Goal: Obtain resource: Download file/media

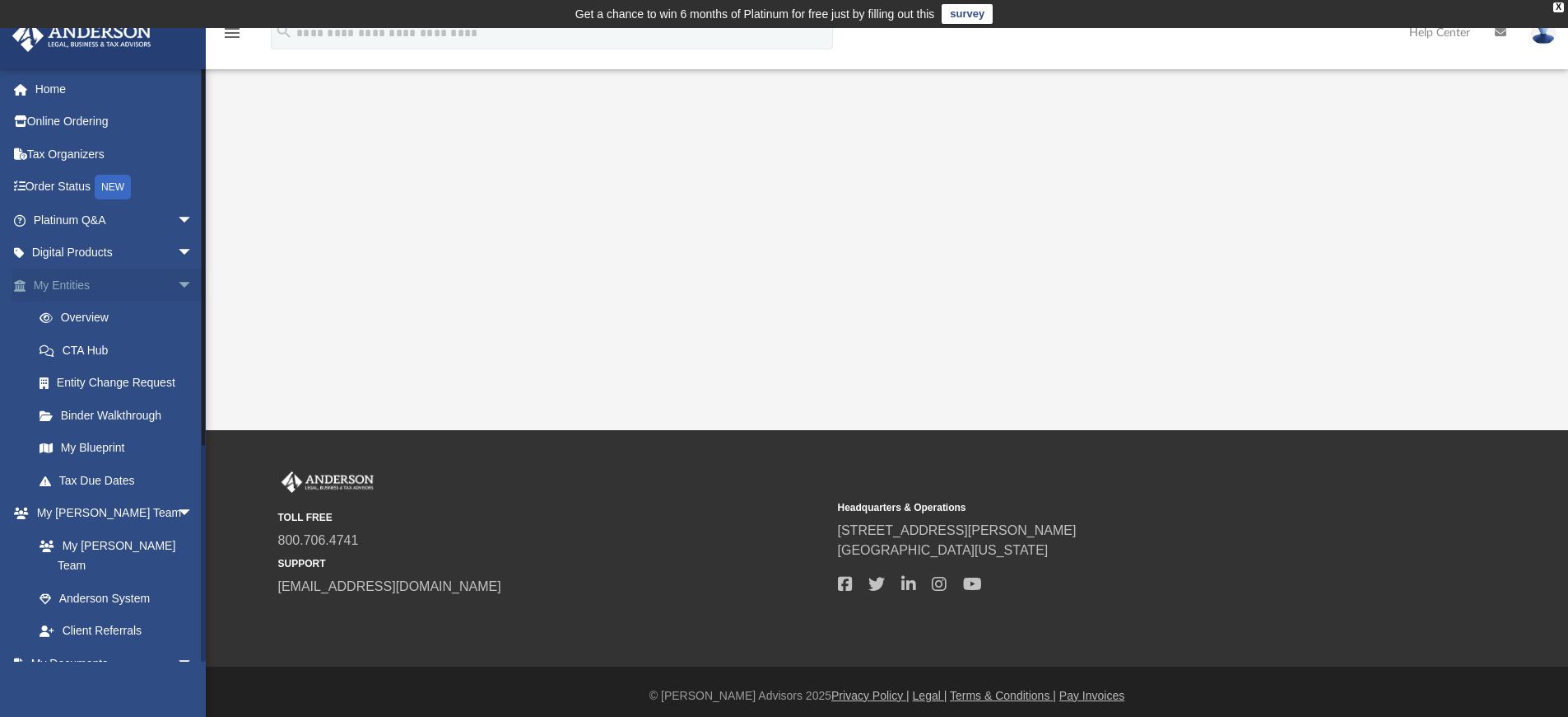
click at [177, 286] on span "arrow_drop_down" at bounding box center [194, 285] width 33 height 34
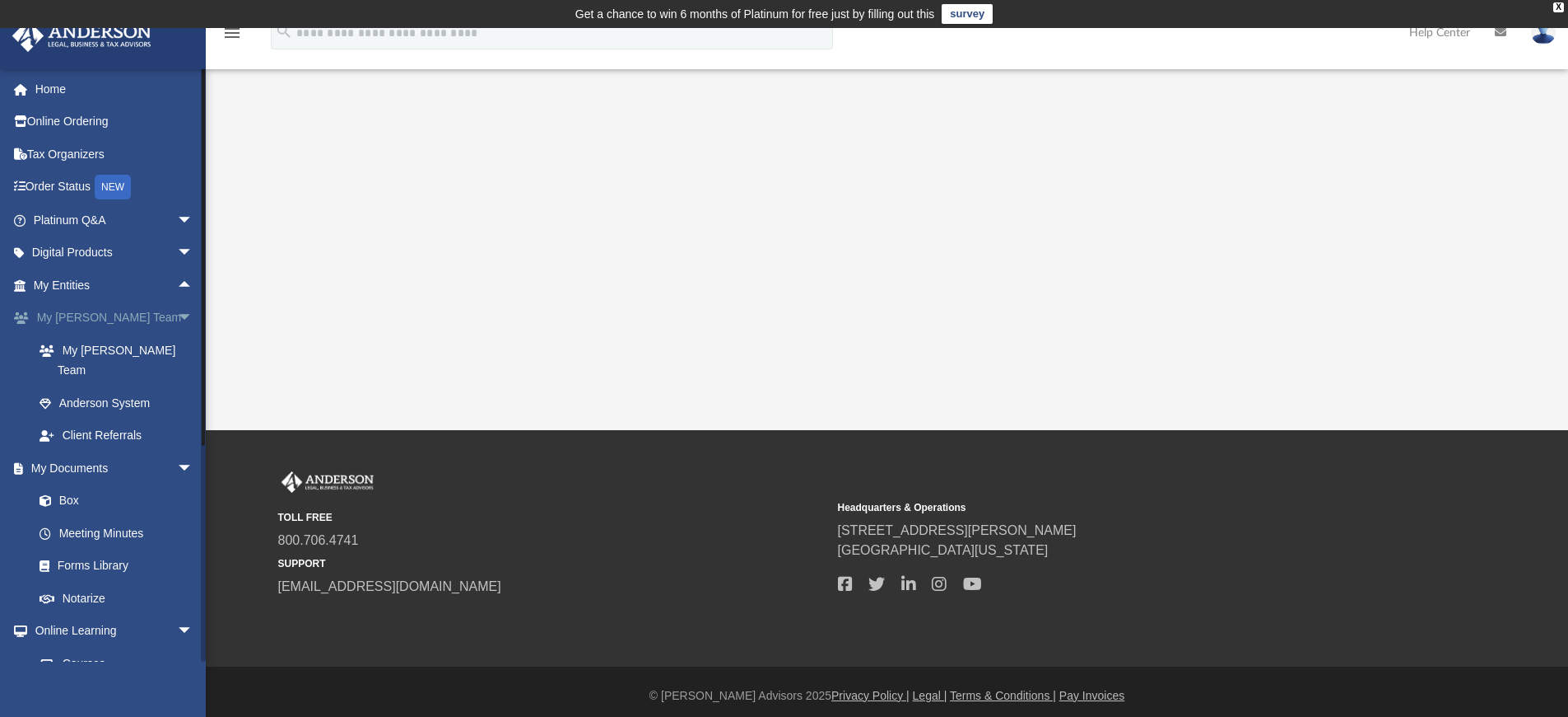
click at [177, 314] on span "arrow_drop_down" at bounding box center [194, 318] width 33 height 34
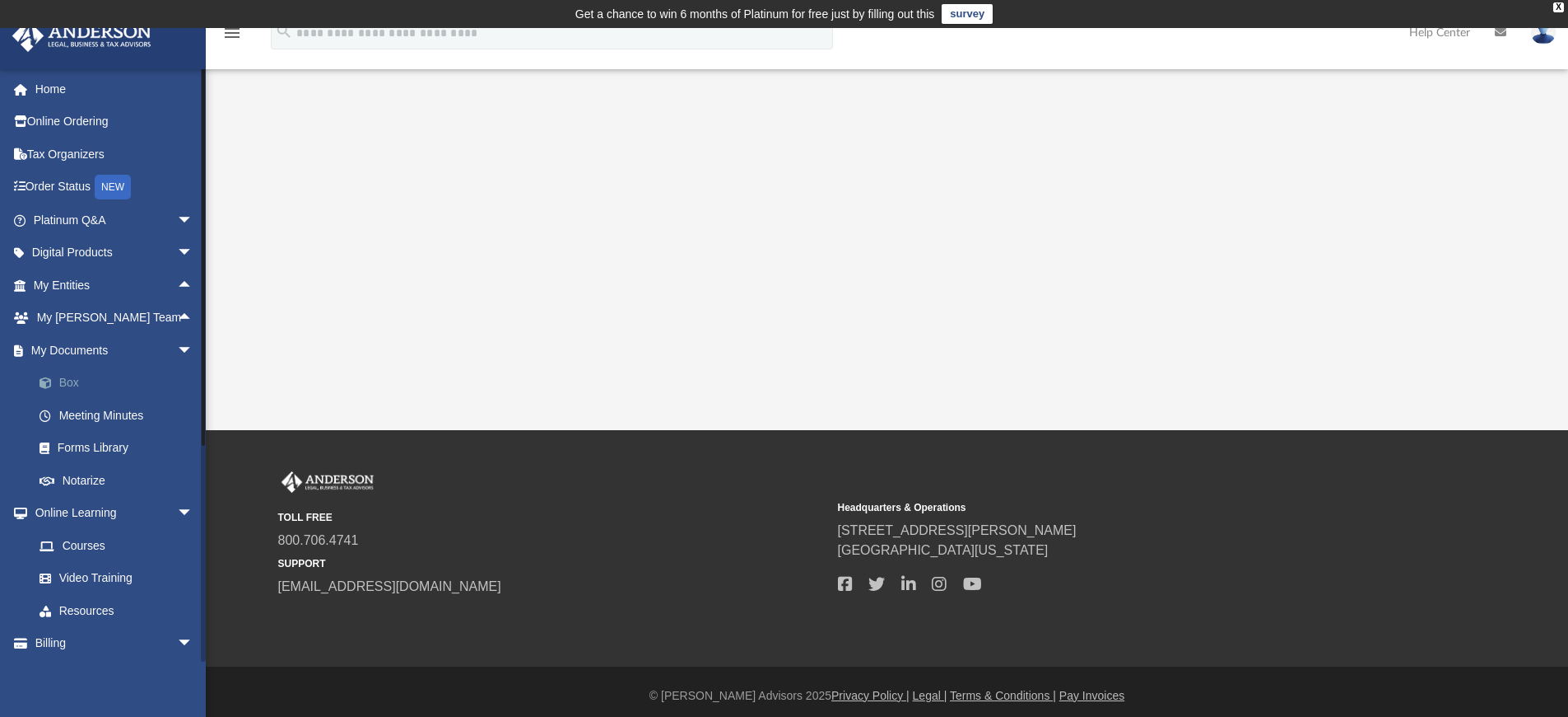
click at [83, 384] on link "Box" at bounding box center [121, 383] width 195 height 33
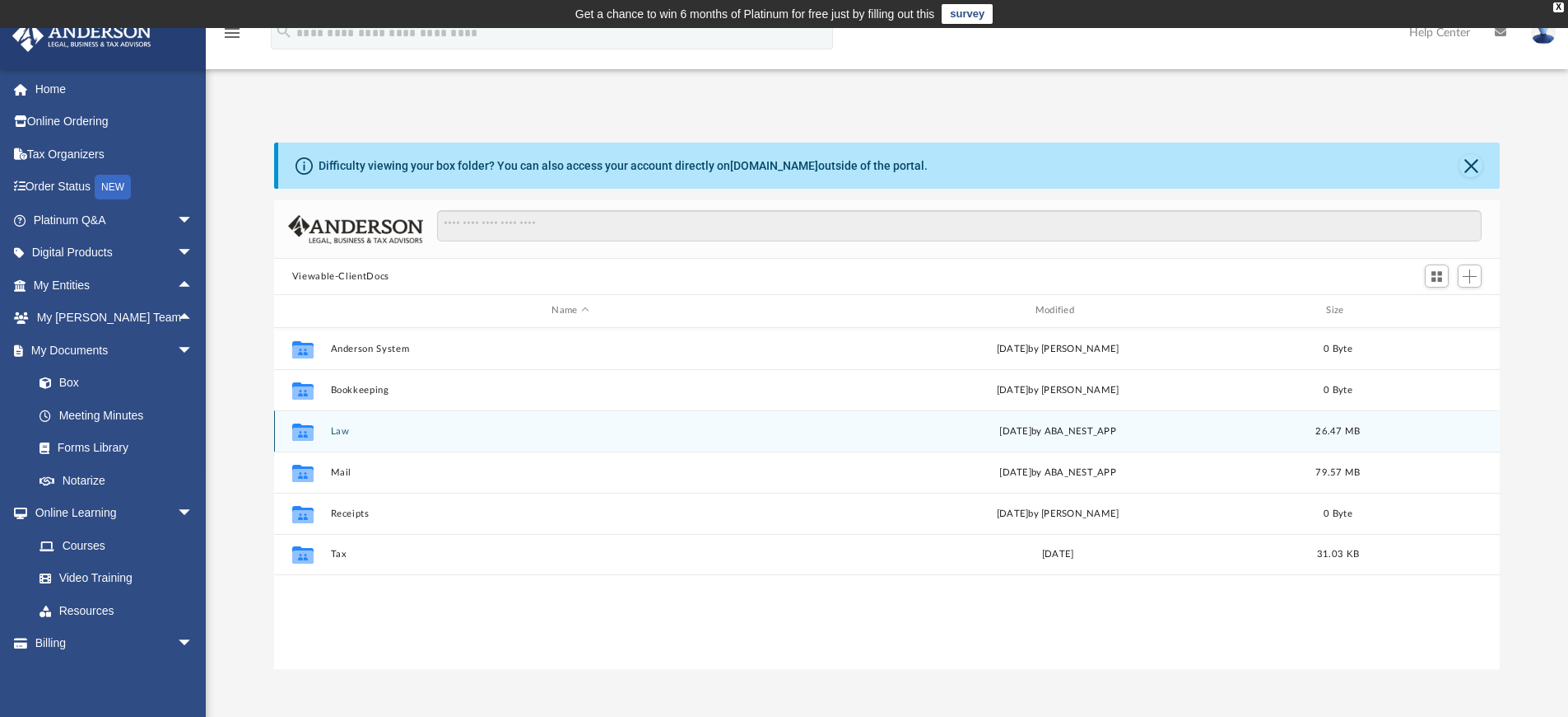
scroll to position [363, 1214]
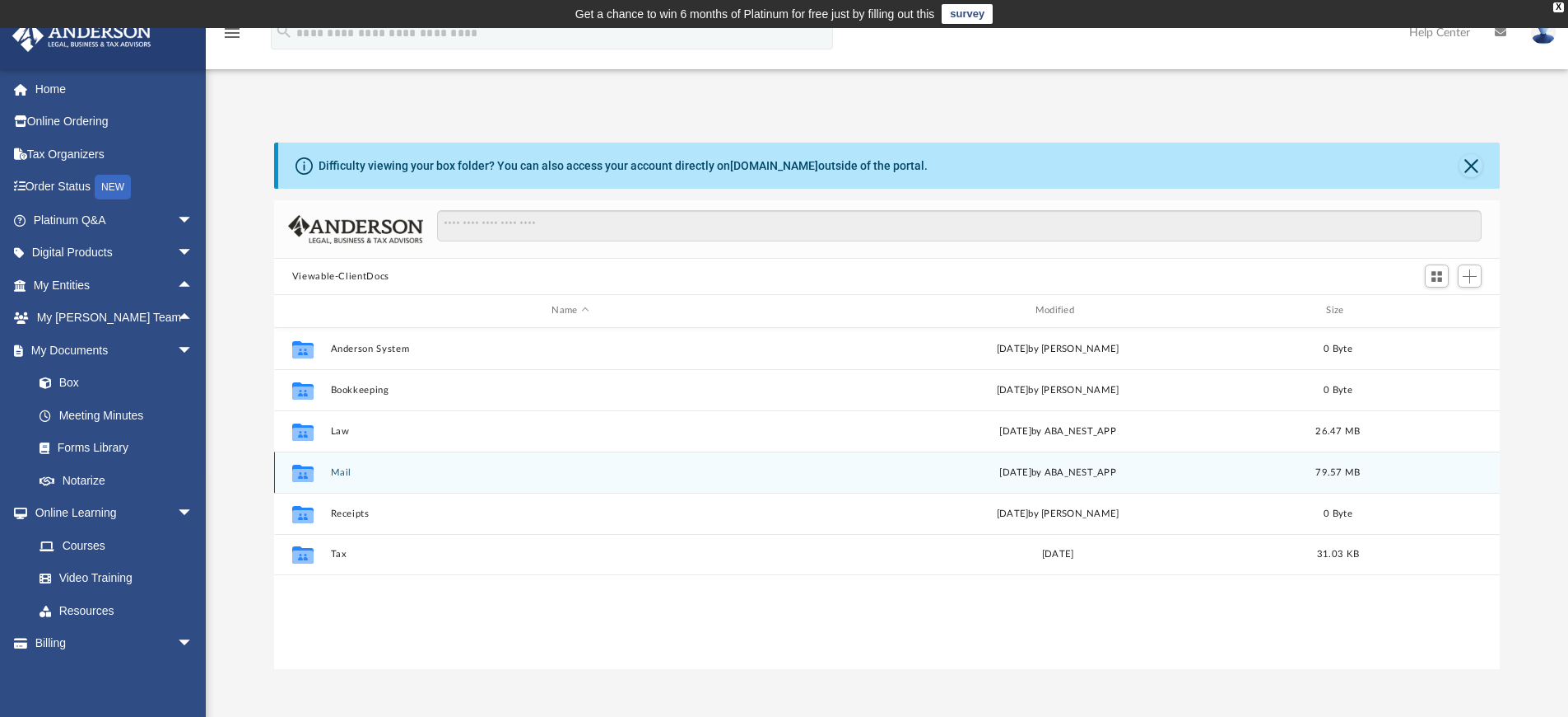
click at [340, 476] on button "Mail" at bounding box center [570, 472] width 480 height 11
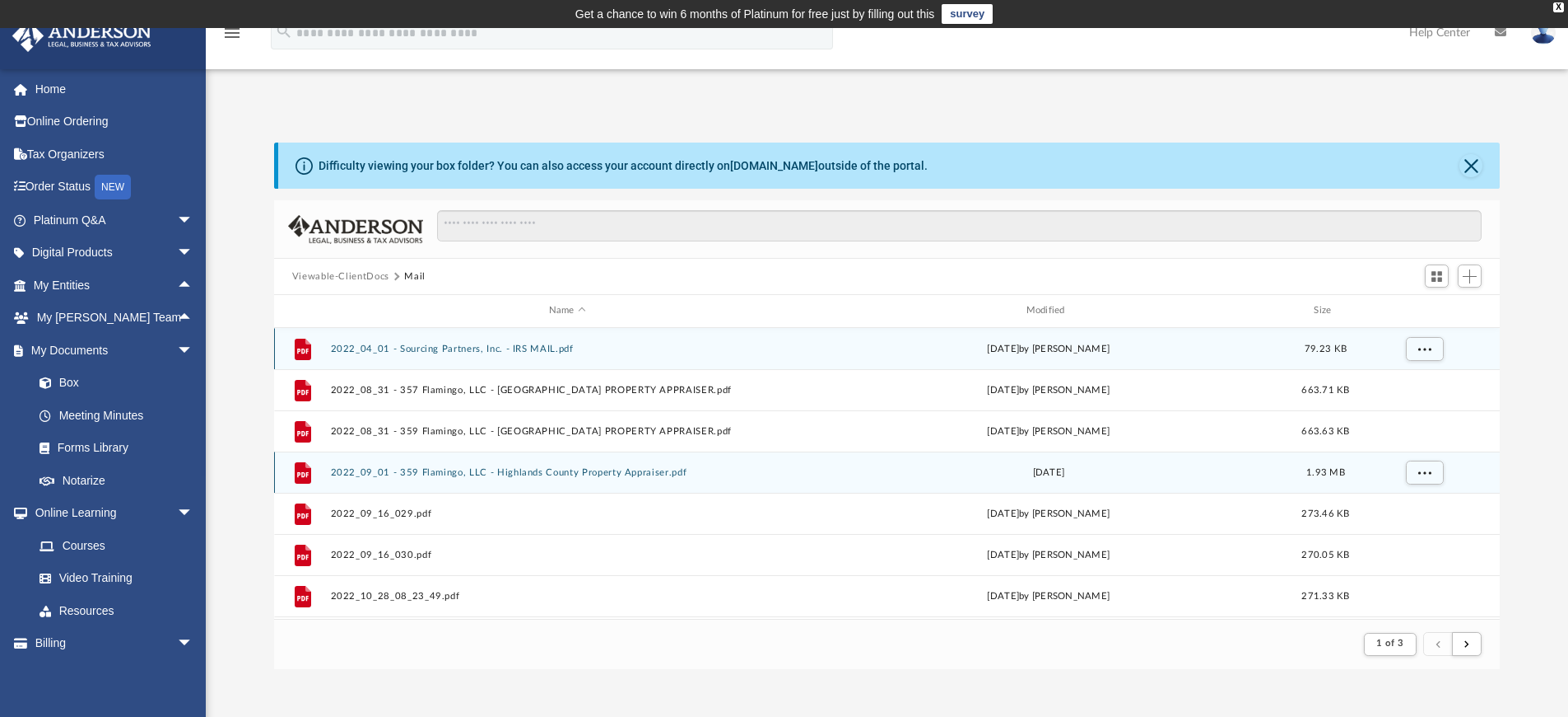
scroll to position [311, 1214]
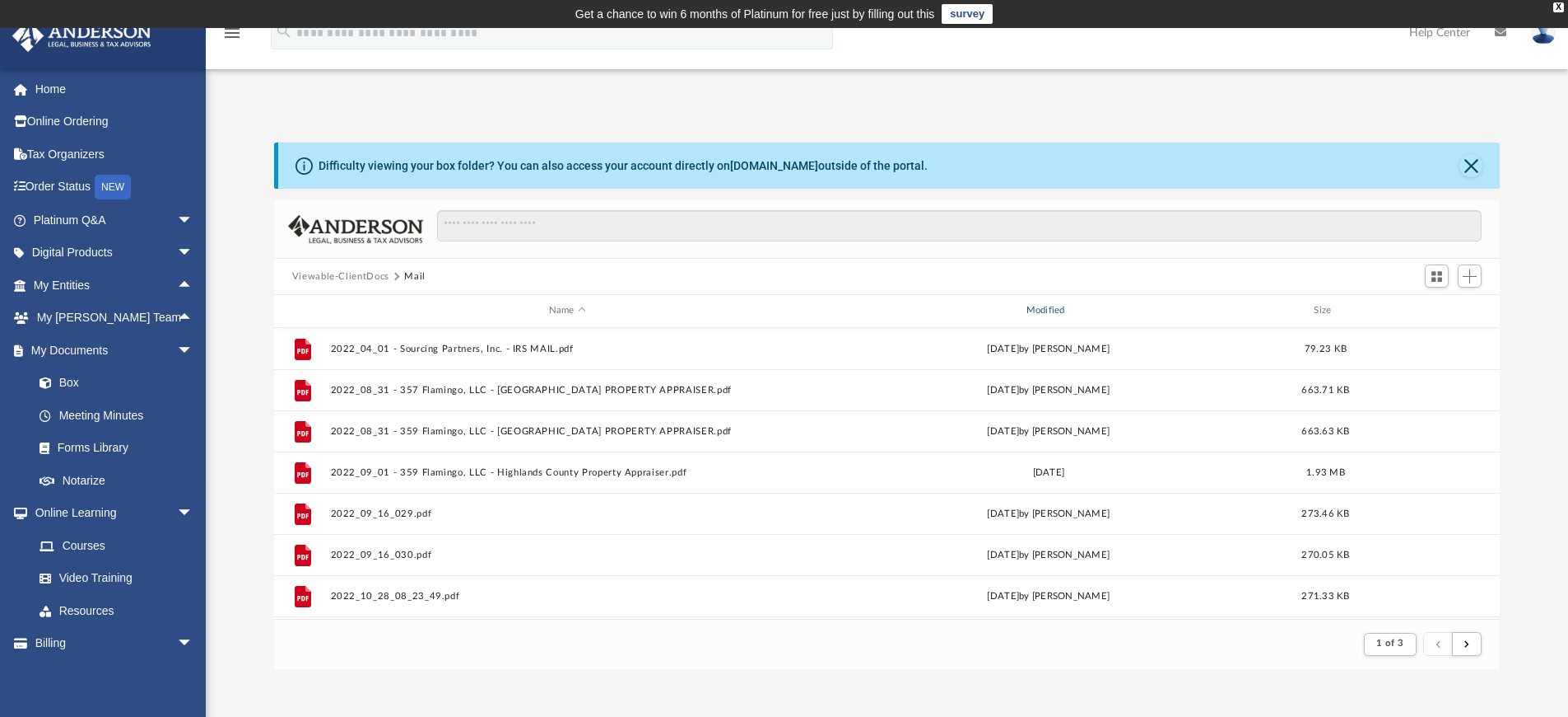
click at [1046, 318] on div "Modified" at bounding box center [1048, 310] width 474 height 15
click at [1073, 312] on span "Modified" at bounding box center [1070, 310] width 7 height 7
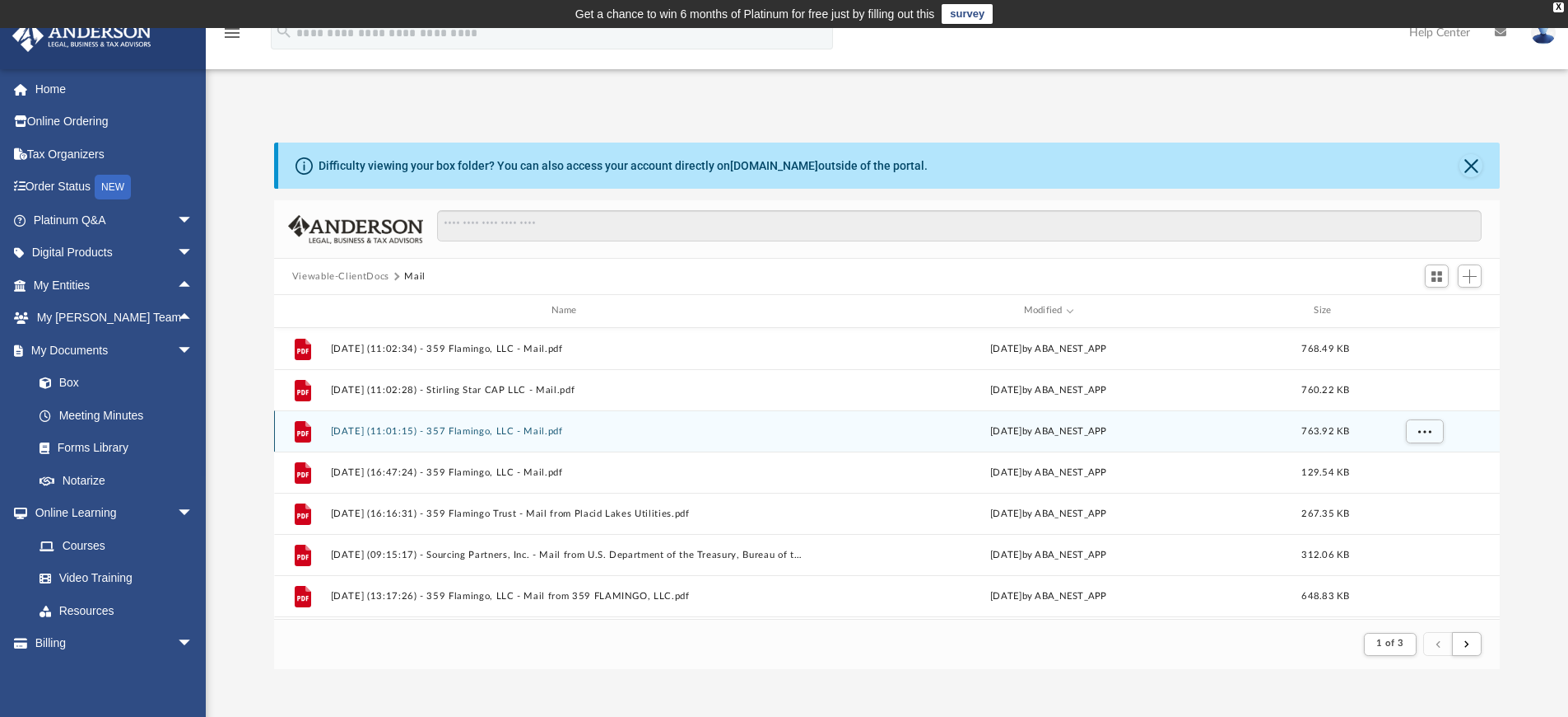
click at [562, 436] on button "[DATE] (11:01:15) - 357 Flamingo, LLC - Mail.pdf" at bounding box center [567, 431] width 474 height 11
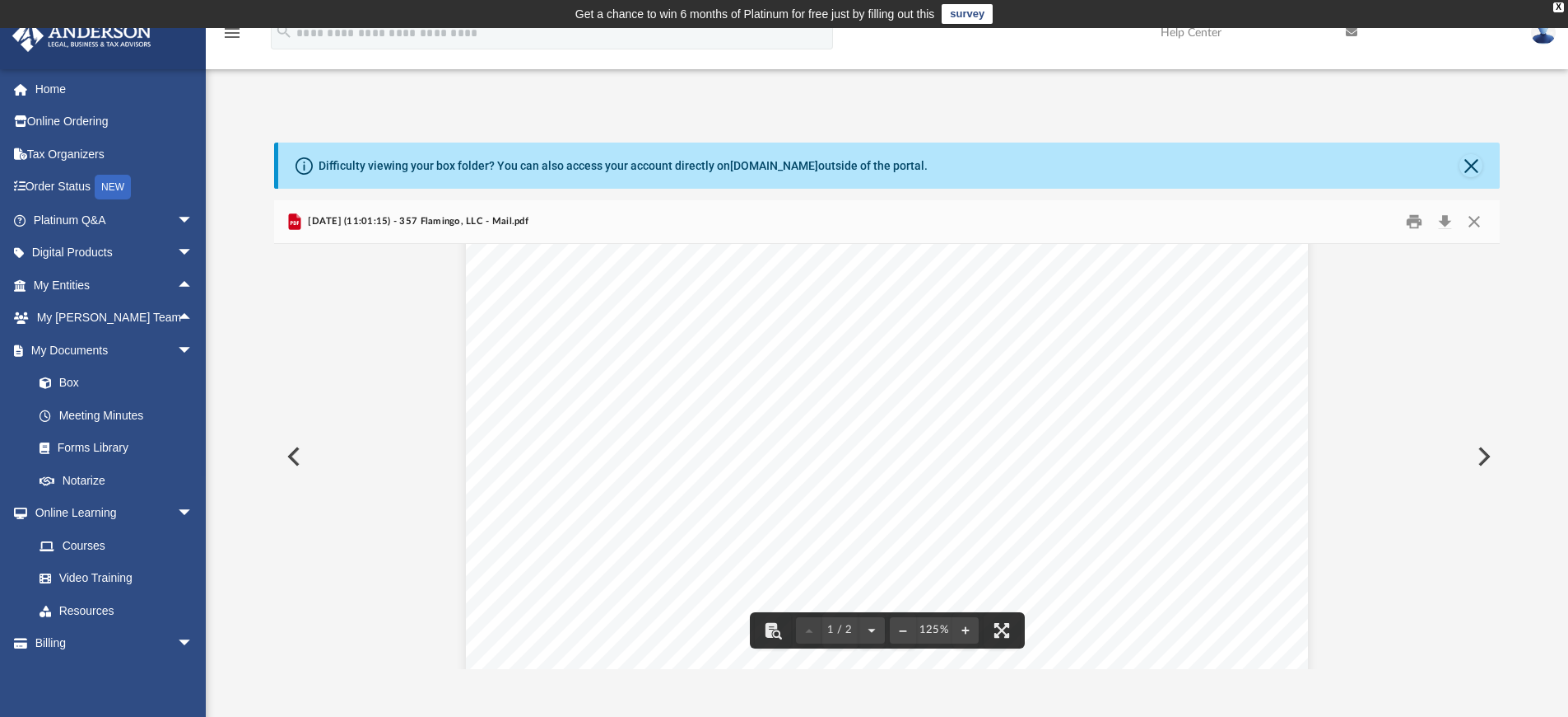
scroll to position [0, 0]
click at [285, 460] on button "Preview" at bounding box center [292, 456] width 36 height 46
click at [290, 446] on button "Preview" at bounding box center [292, 456] width 36 height 46
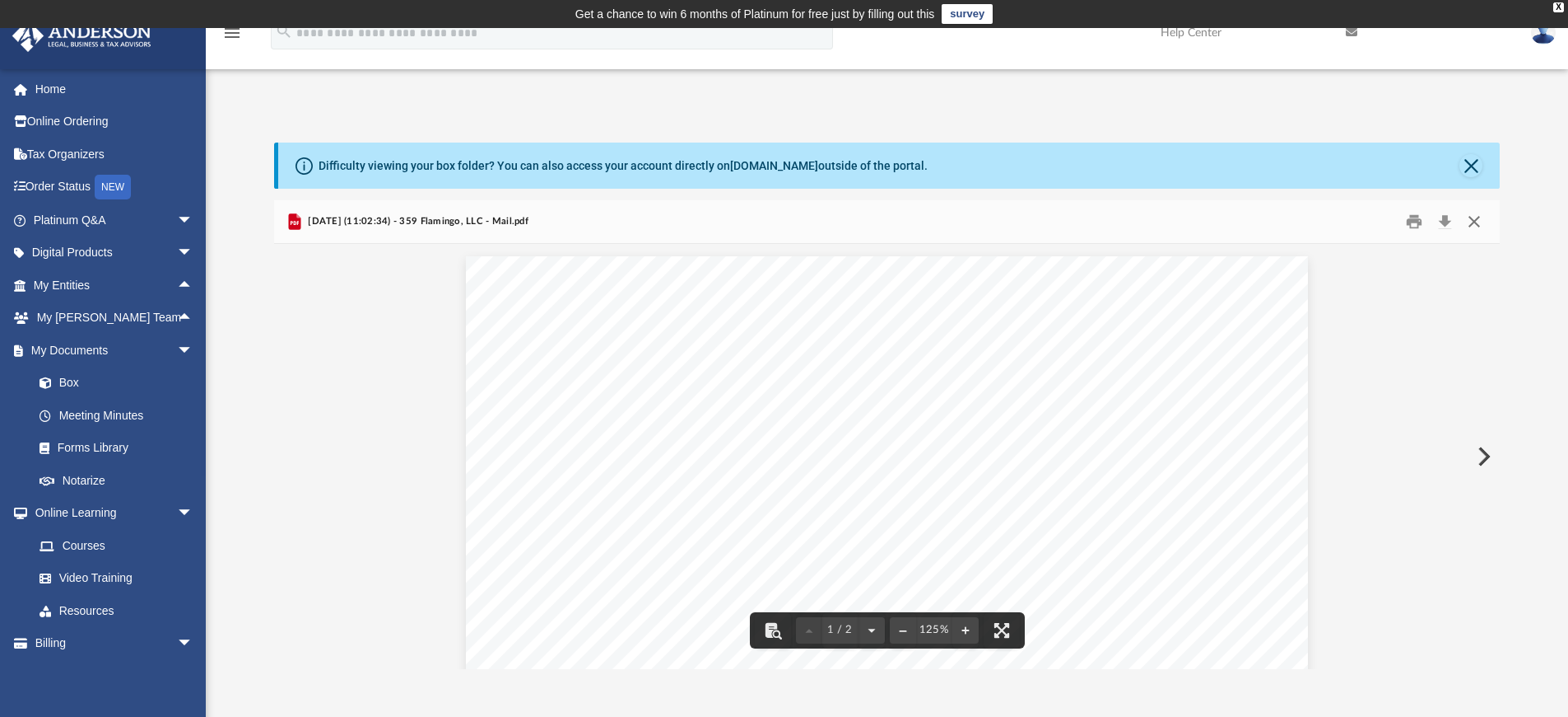
click at [1477, 217] on button "Close" at bounding box center [1474, 222] width 30 height 26
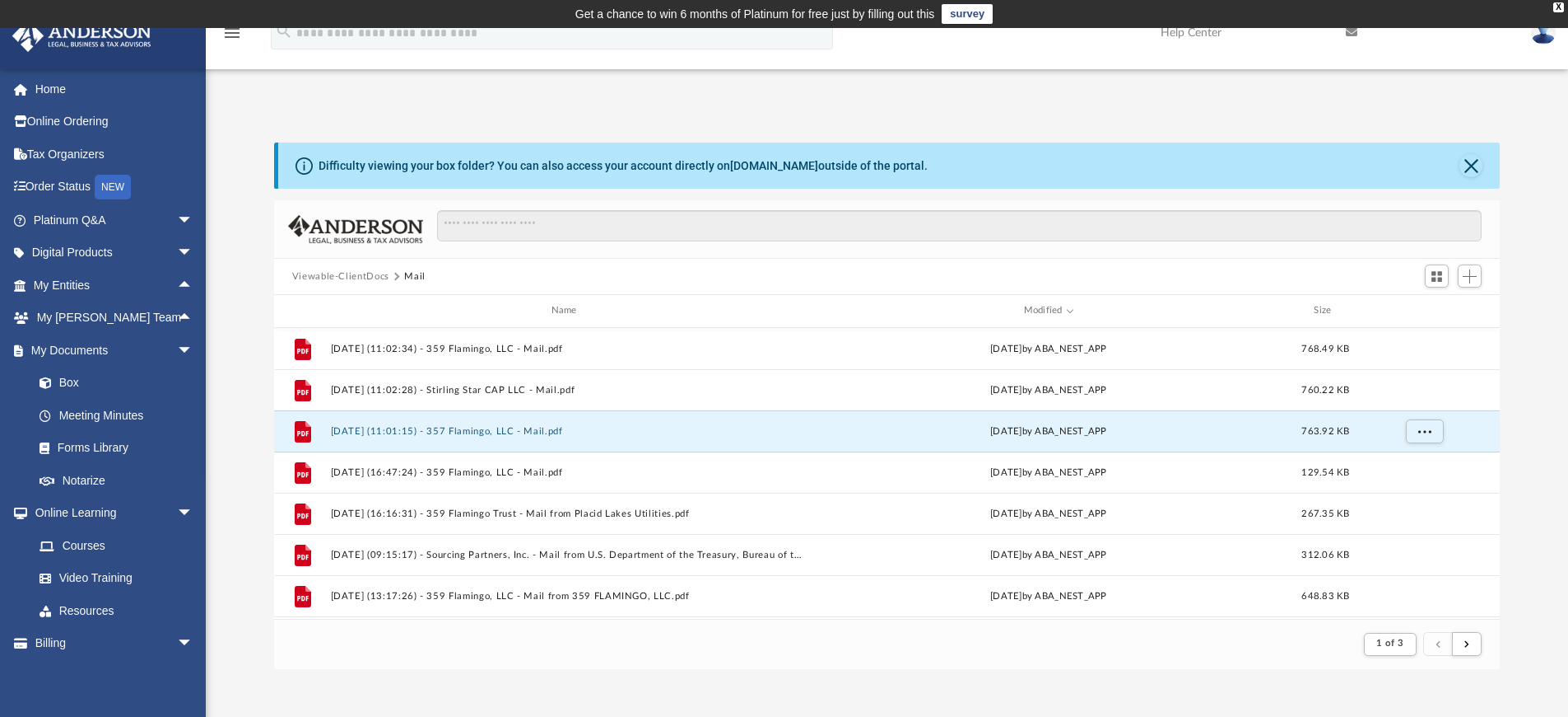
click at [440, 103] on div "App [EMAIL_ADDRESS][DOMAIN_NAME] Sign Out [EMAIL_ADDRESS][DOMAIN_NAME] Home Onl…" at bounding box center [784, 379] width 1568 height 578
